Goal: Information Seeking & Learning: Learn about a topic

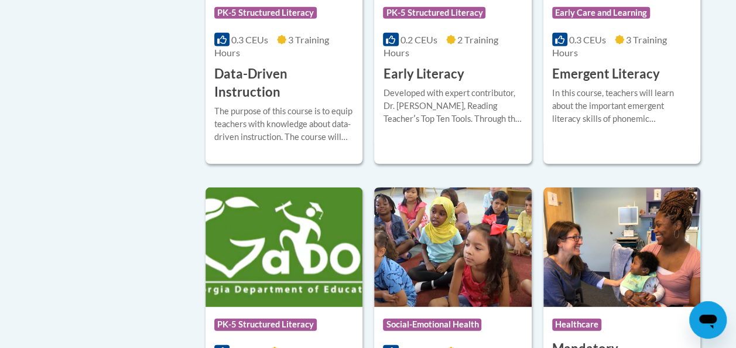
scroll to position [1485, 0]
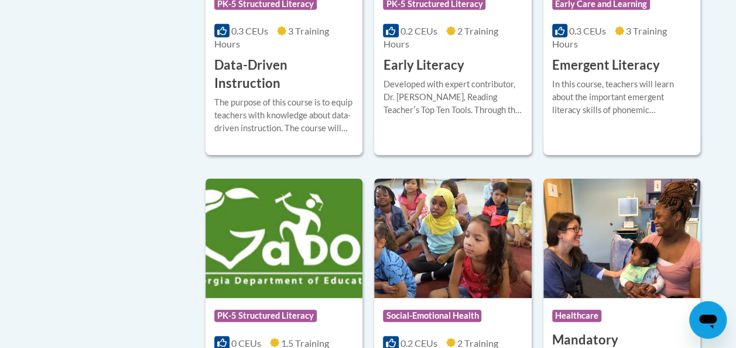
click at [276, 310] on span "PK-5 Structured Literacy" at bounding box center [265, 316] width 102 height 12
